Goal: Navigation & Orientation: Find specific page/section

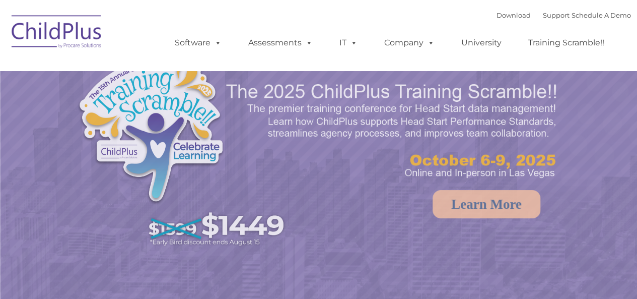
select select "MEDIUM"
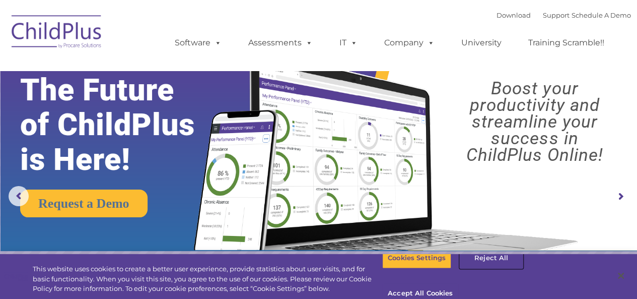
click at [473, 268] on button "Reject All" at bounding box center [491, 257] width 63 height 21
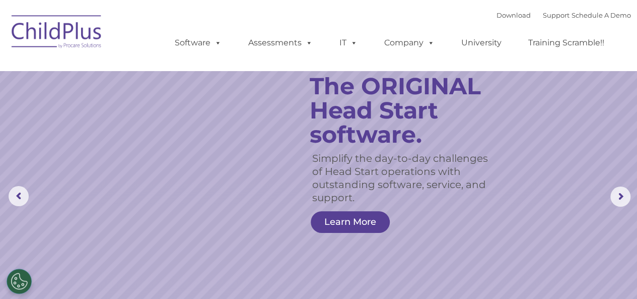
click at [35, 39] on img at bounding box center [57, 33] width 101 height 50
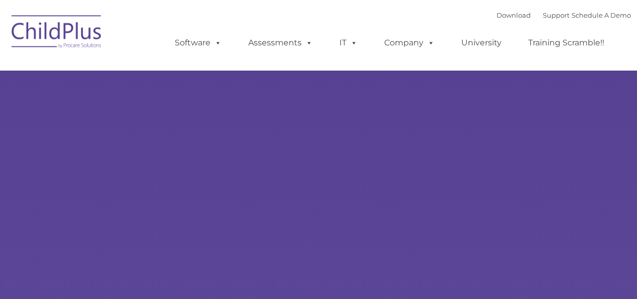
type input ""
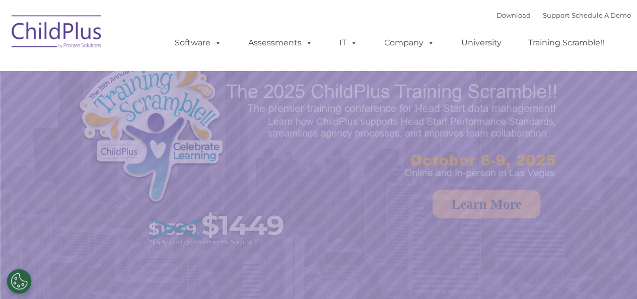
select select "MEDIUM"
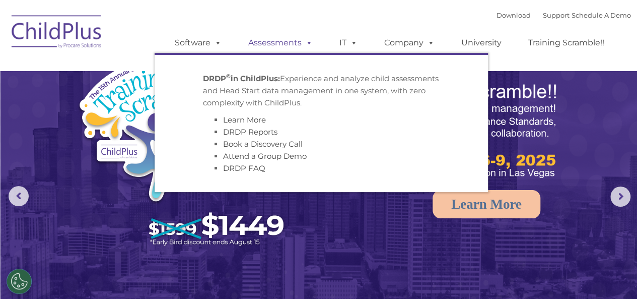
click at [293, 44] on link "Assessments" at bounding box center [280, 43] width 85 height 20
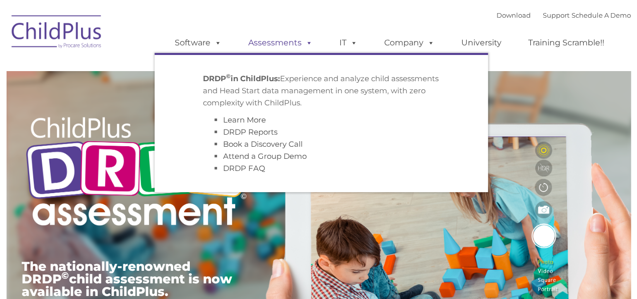
type input ""
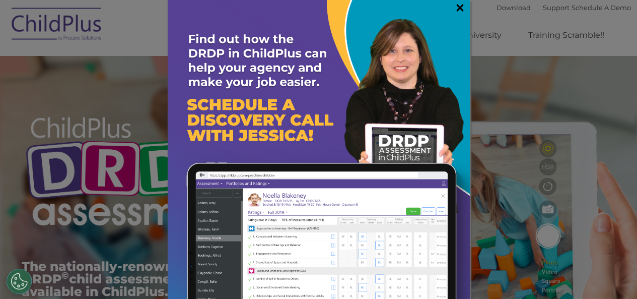
click at [454, 7] on link "×" at bounding box center [460, 8] width 12 height 10
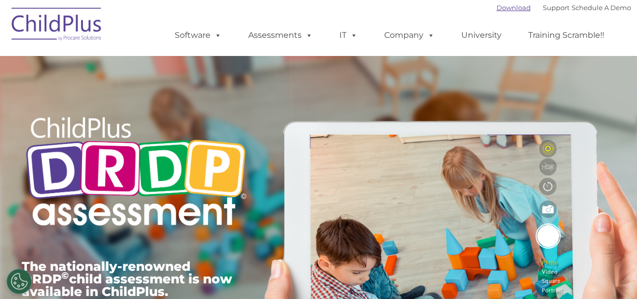
click at [503, 8] on link "Download" at bounding box center [513, 8] width 34 height 8
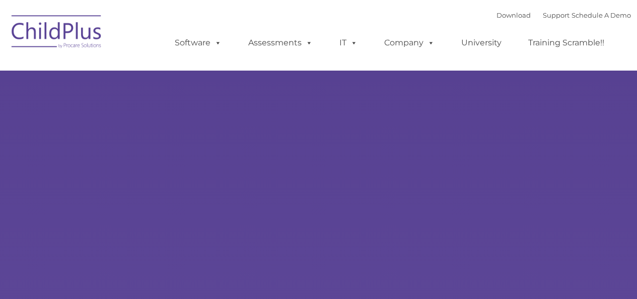
type input ""
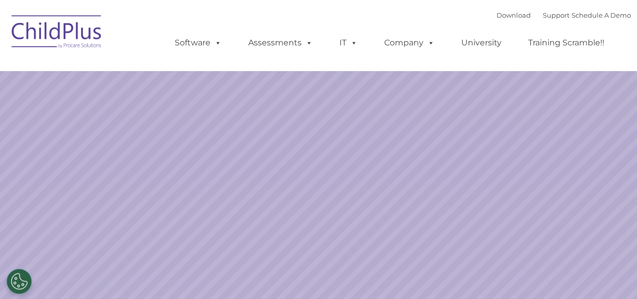
select select "MEDIUM"
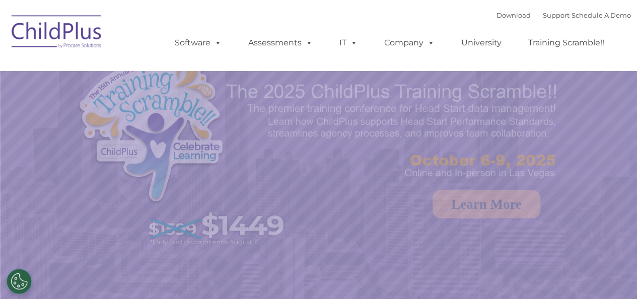
select select "MEDIUM"
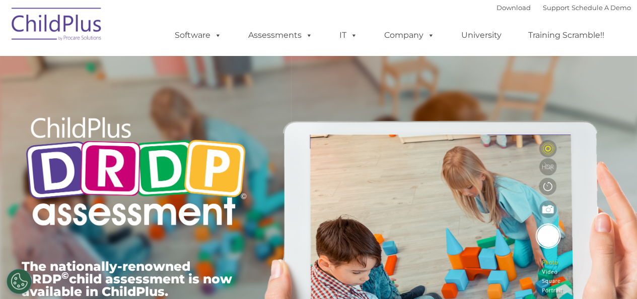
click at [39, 26] on img at bounding box center [57, 26] width 101 height 50
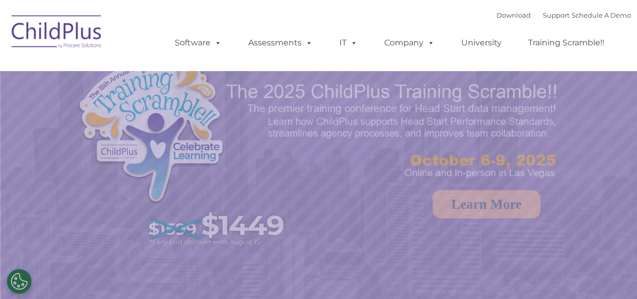
select select "MEDIUM"
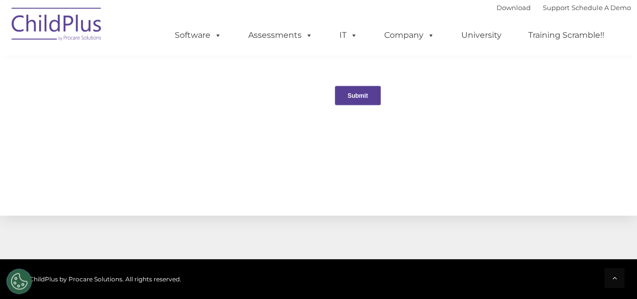
scroll to position [1207, 0]
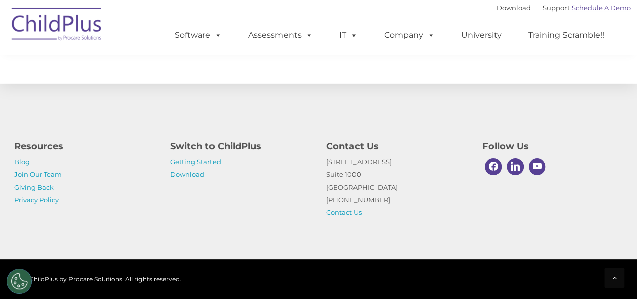
click at [587, 6] on link "Schedule A Demo" at bounding box center [600, 8] width 59 height 8
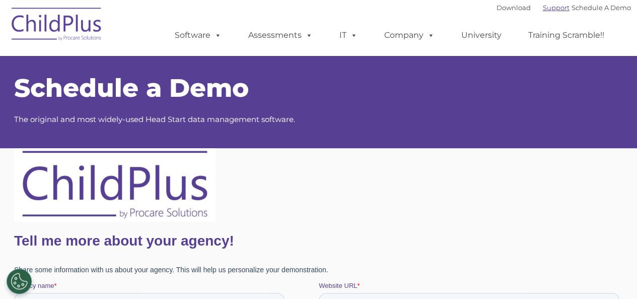
click at [543, 9] on link "Support" at bounding box center [556, 8] width 27 height 8
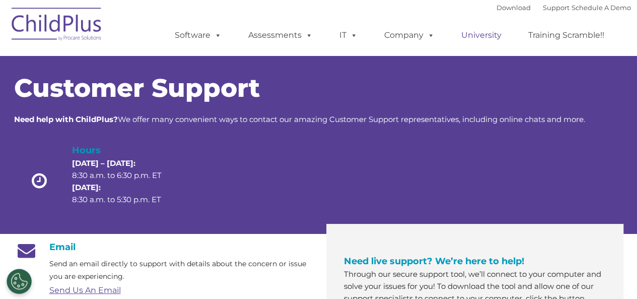
click at [484, 33] on link "University" at bounding box center [481, 35] width 60 height 20
click at [503, 11] on link "Download" at bounding box center [513, 8] width 34 height 8
